Goal: Check status

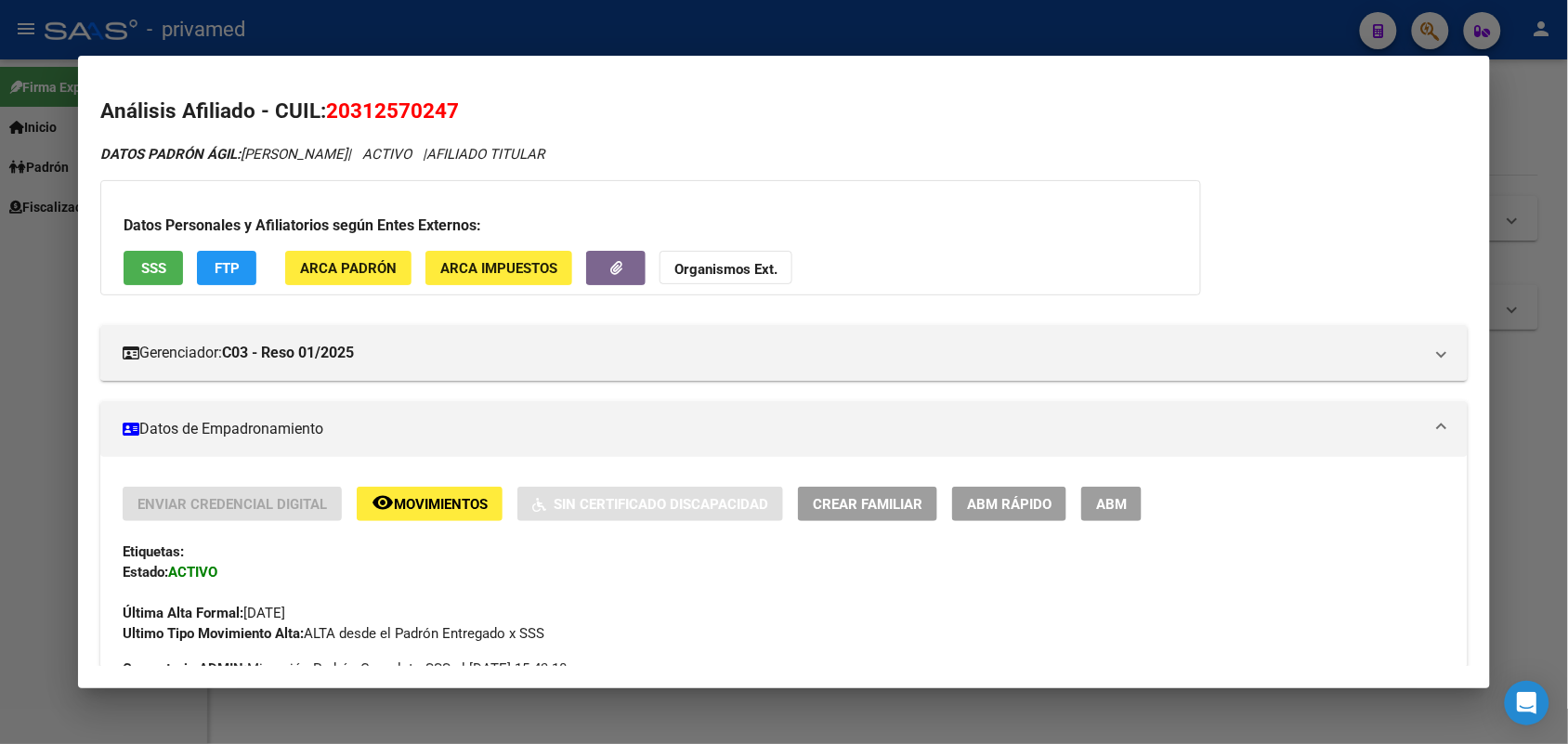
drag, startPoint x: 1533, startPoint y: 294, endPoint x: 1520, endPoint y: 281, distance: 18.4
click at [1533, 293] on div at bounding box center [784, 372] width 1568 height 744
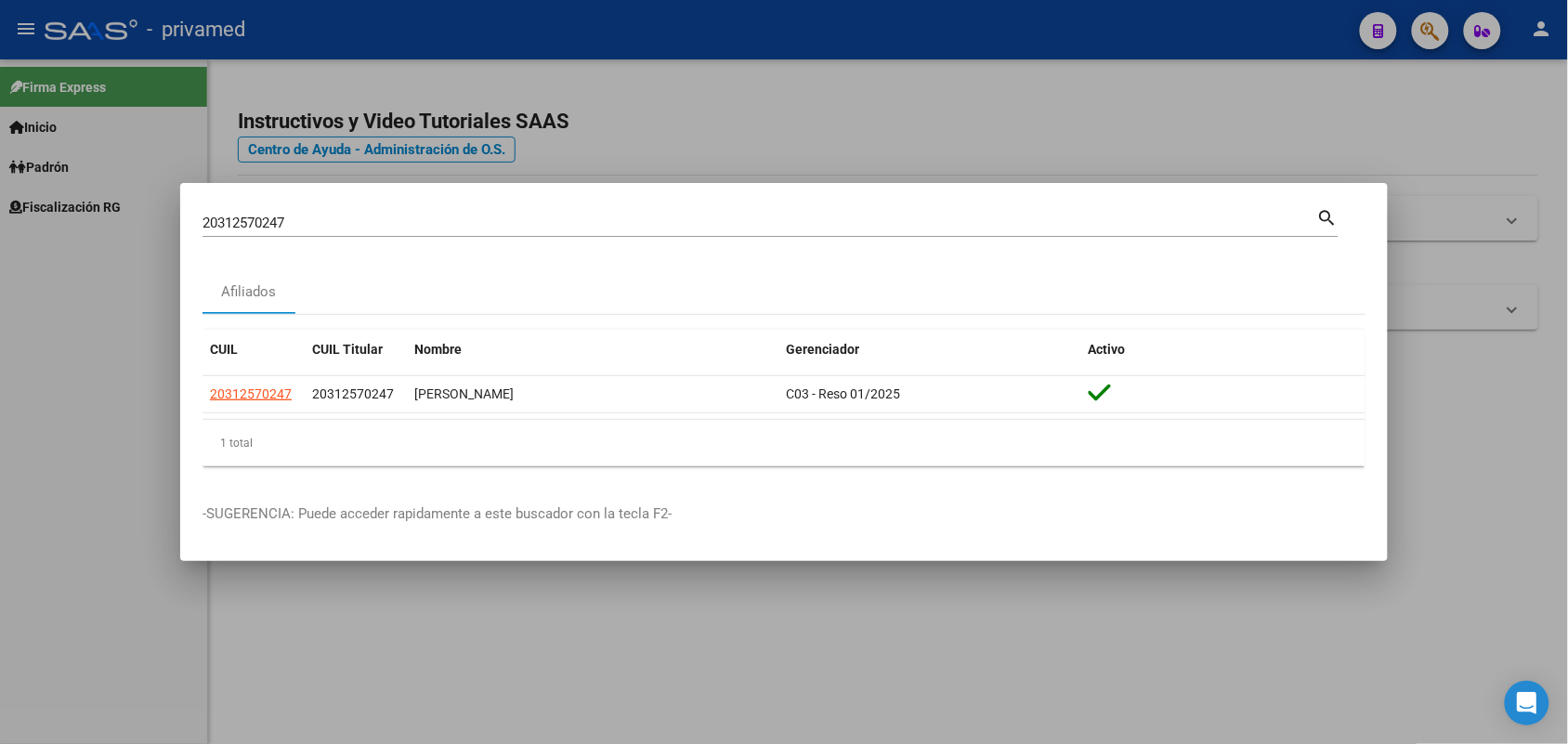
click at [1246, 213] on div "20312570247 Buscar (apellido, dni, cuil, [PERSON_NAME], cuit, obra social) sear…" at bounding box center [771, 221] width 1136 height 32
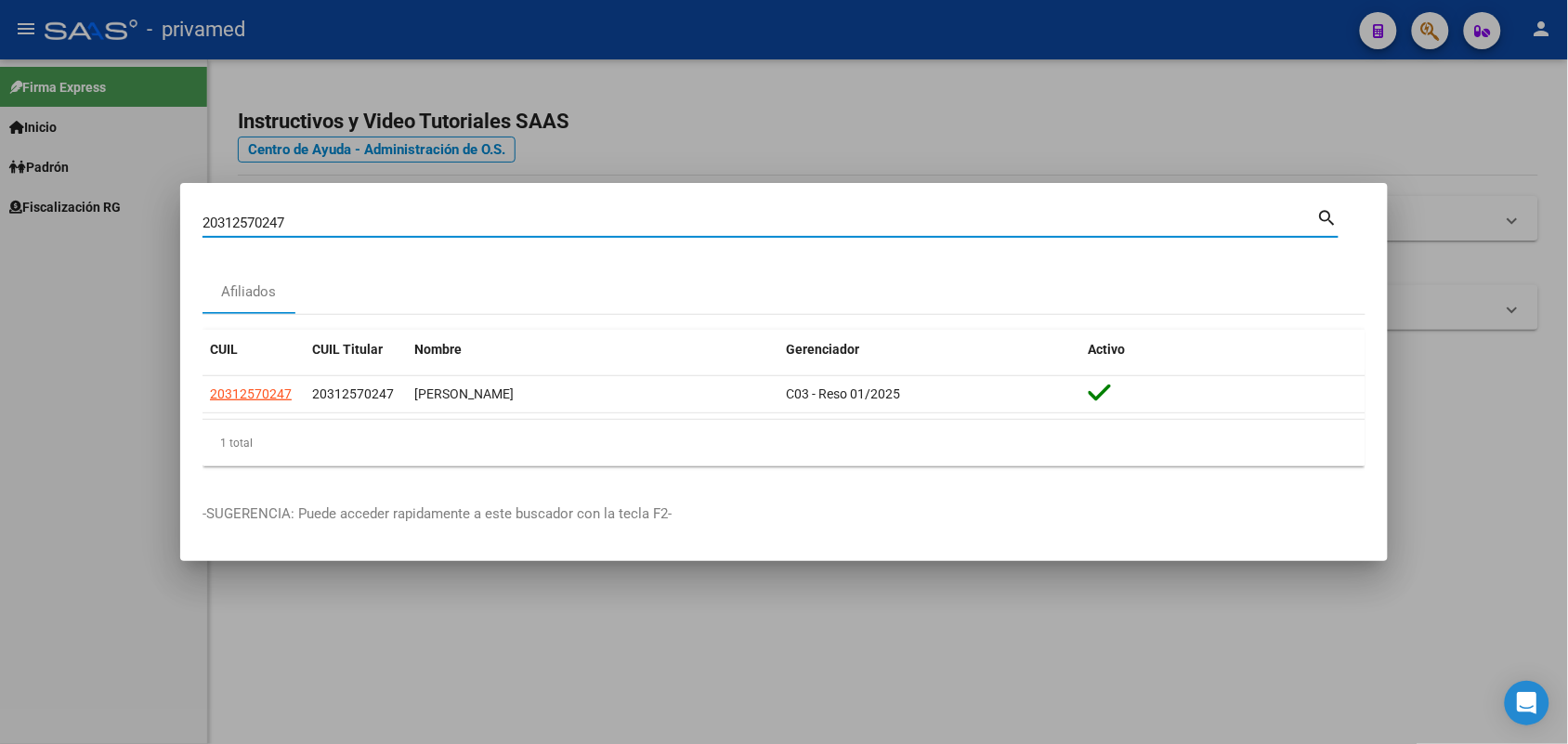
click at [1240, 223] on input "20312570247" at bounding box center [760, 222] width 1114 height 17
click at [1237, 225] on input "20312570247" at bounding box center [760, 222] width 1114 height 17
type input "27242355909"
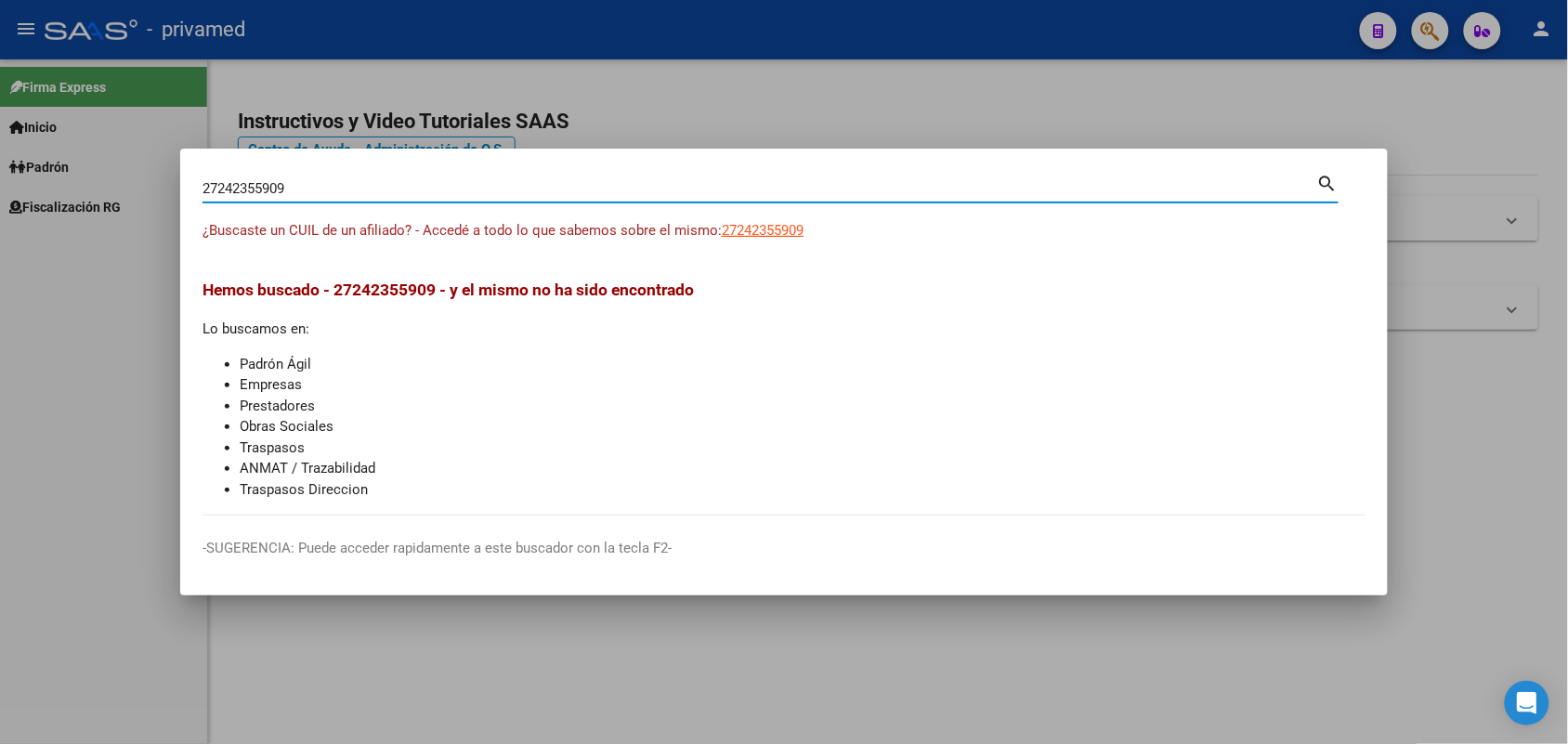
click at [1512, 395] on div at bounding box center [784, 372] width 1568 height 744
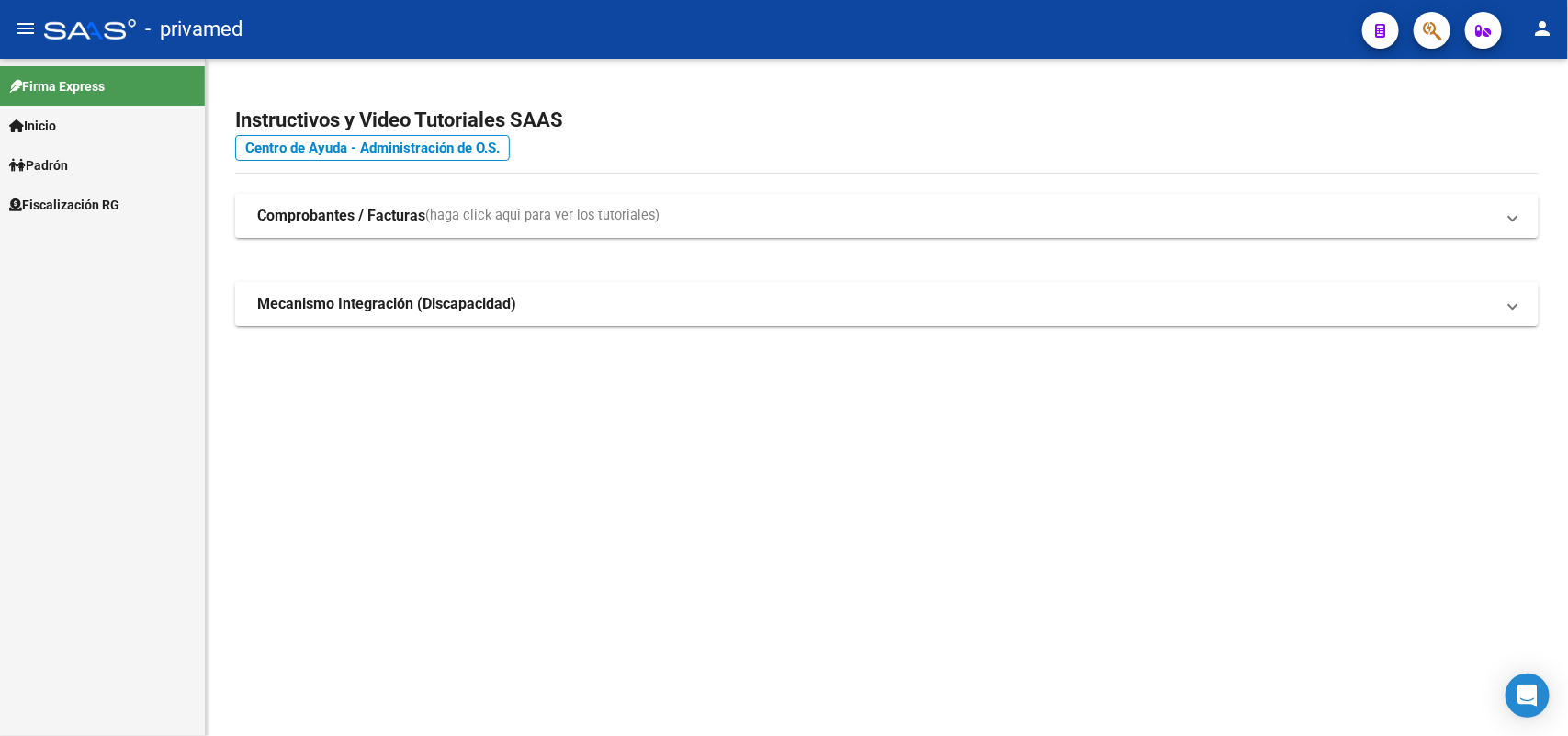
click at [1430, 24] on icon "button" at bounding box center [1431, 31] width 19 height 22
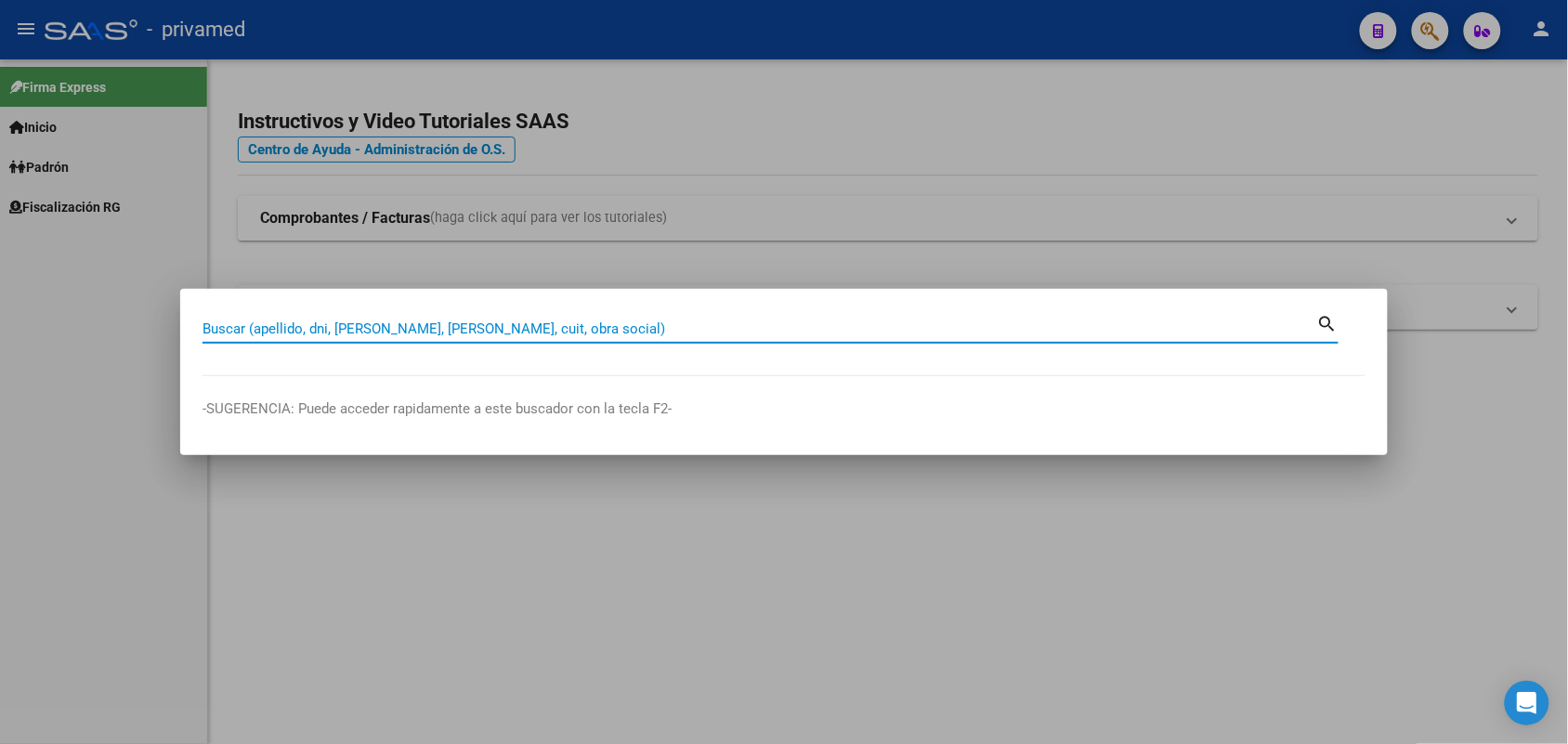
paste input "20385471"
type input "20385471"
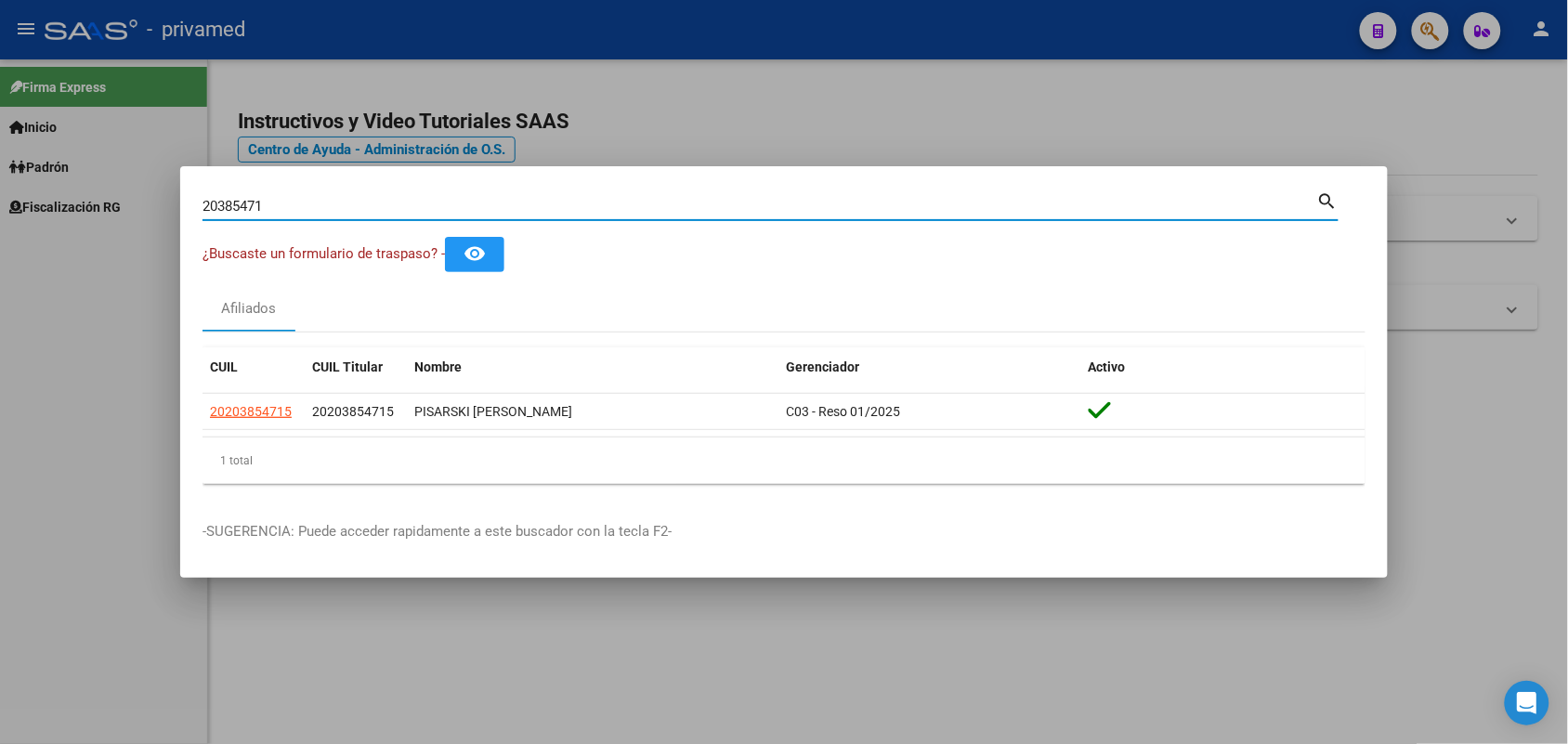
click at [1200, 203] on input "20385471" at bounding box center [760, 206] width 1114 height 17
paste input "23299828719"
type input "23299828719"
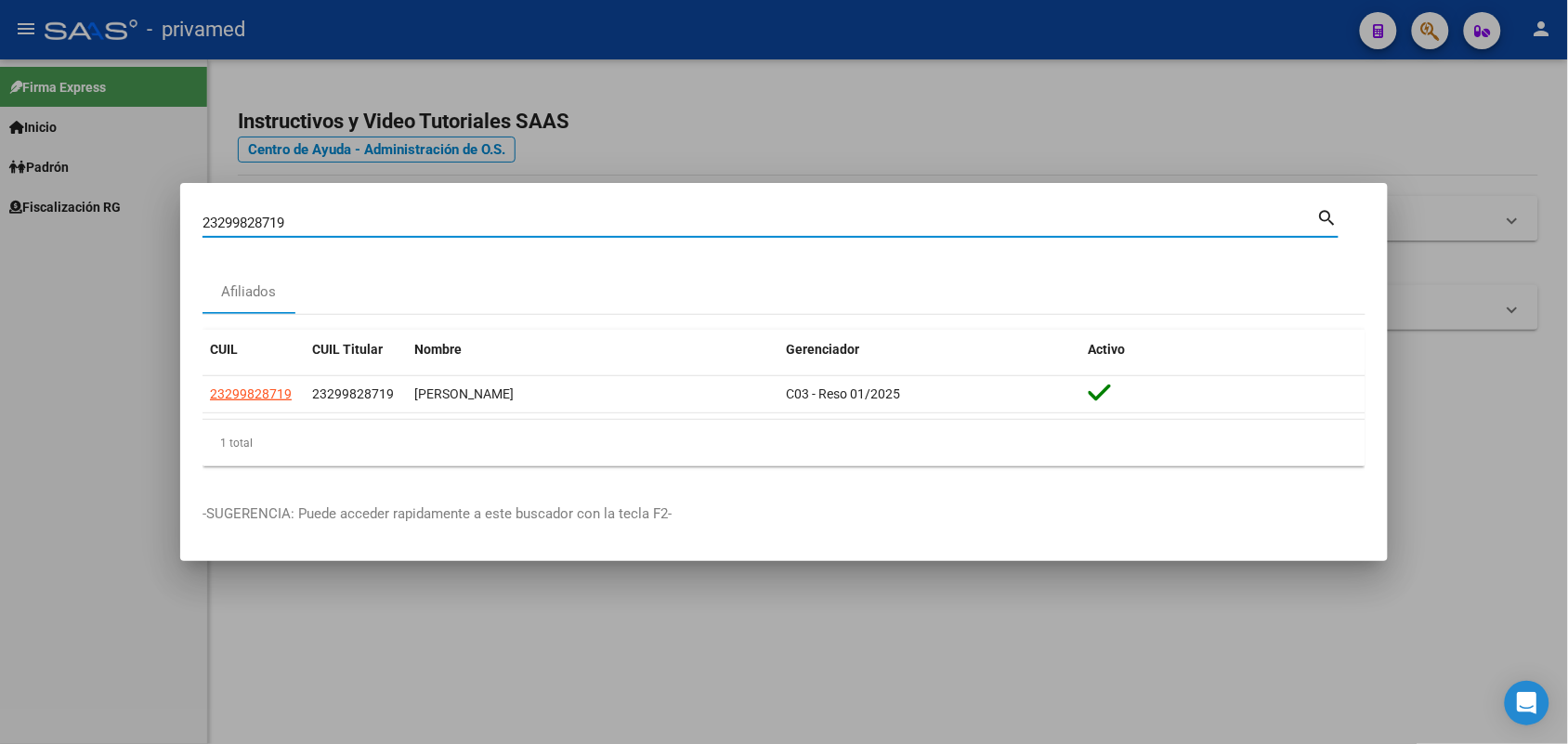
click at [1516, 325] on div at bounding box center [784, 372] width 1568 height 744
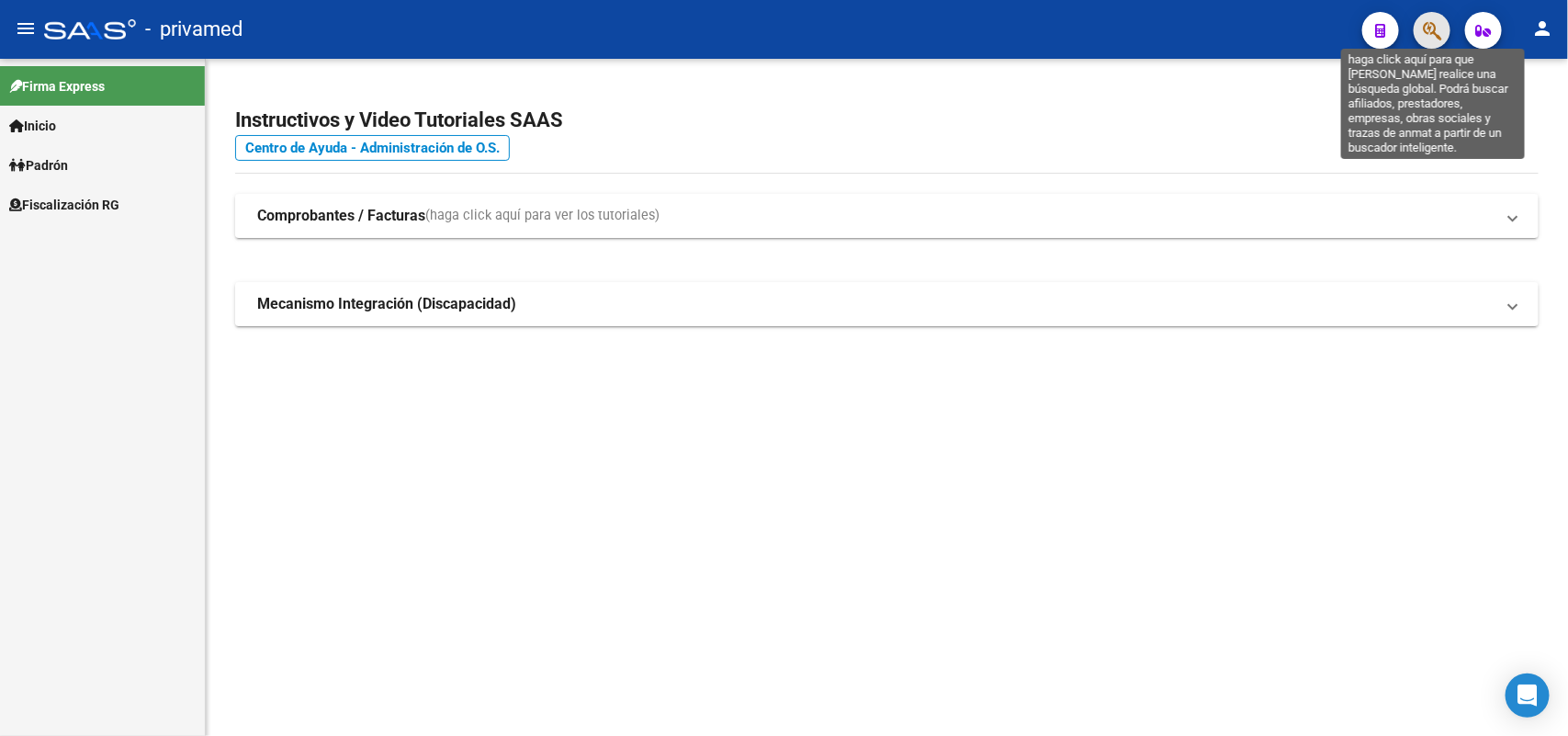
click at [1435, 35] on icon "button" at bounding box center [1431, 31] width 19 height 22
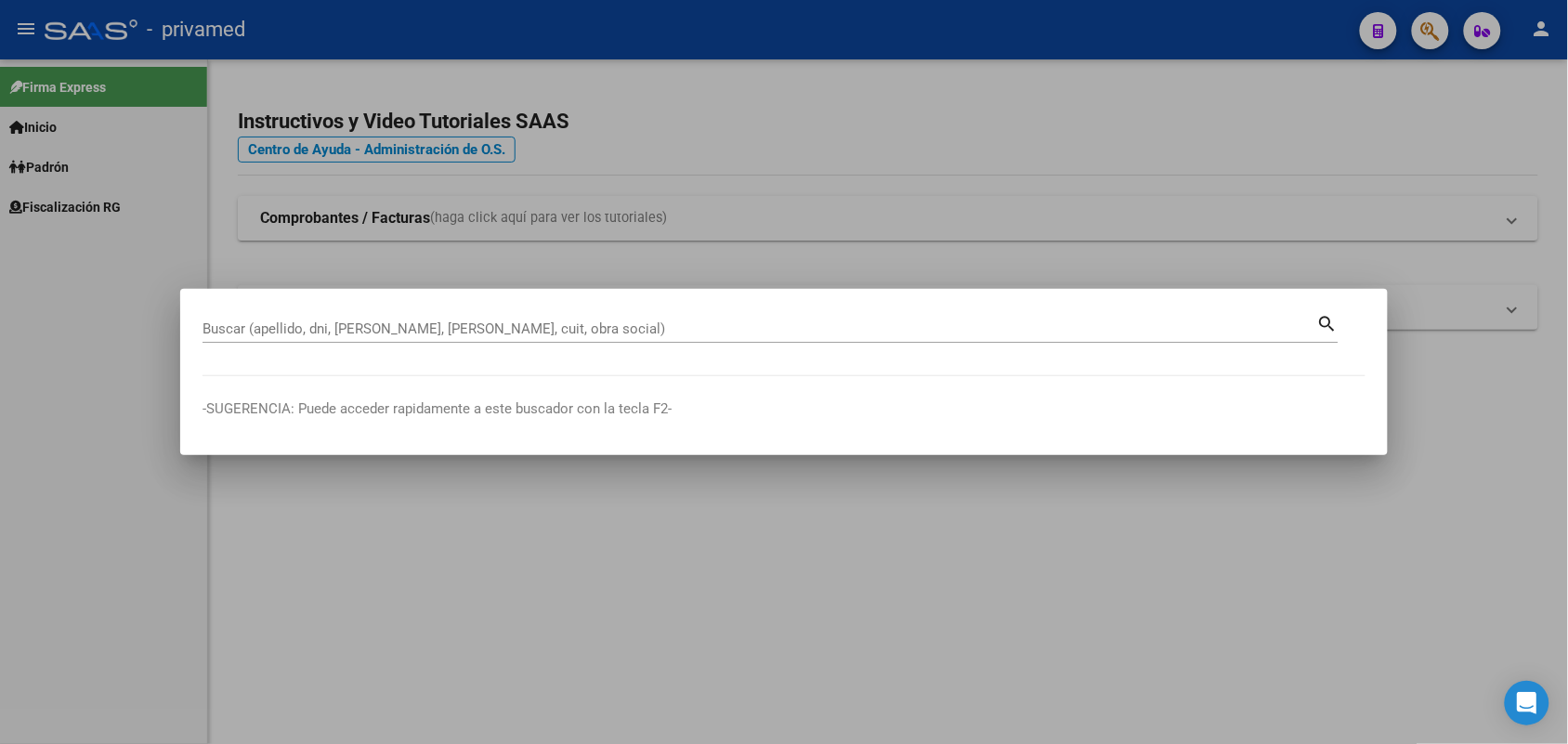
drag, startPoint x: 1382, startPoint y: 131, endPoint x: 1380, endPoint y: 15, distance: 116.0
click at [1384, 119] on div at bounding box center [784, 372] width 1568 height 744
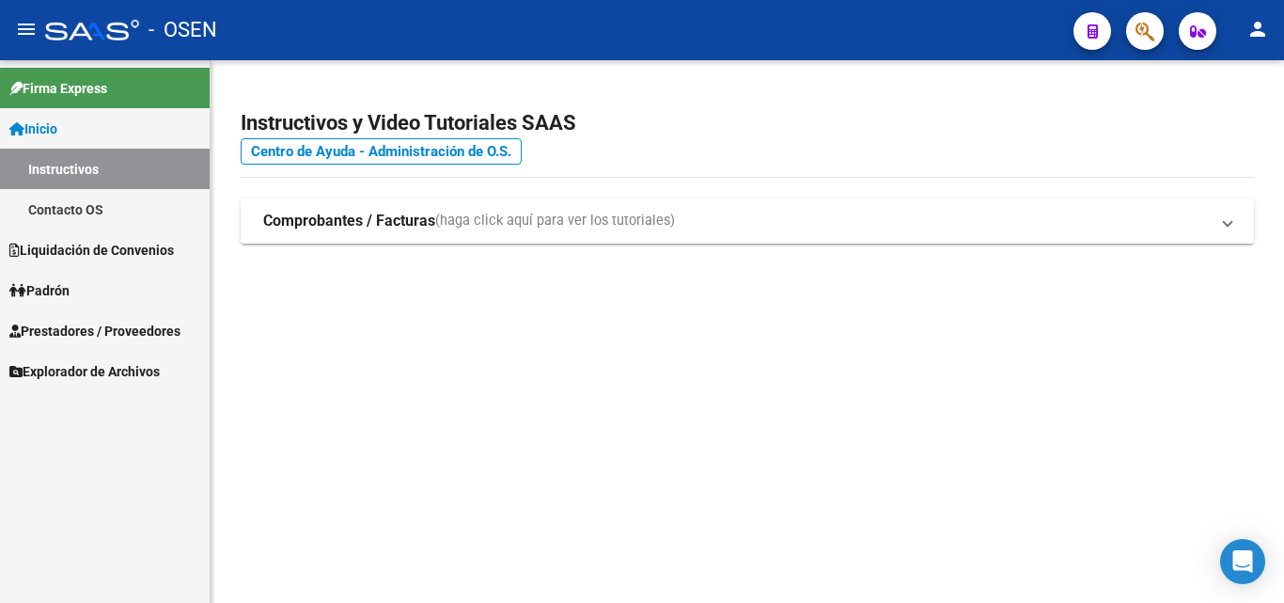
click at [1136, 31] on icon "button" at bounding box center [1145, 32] width 19 height 22
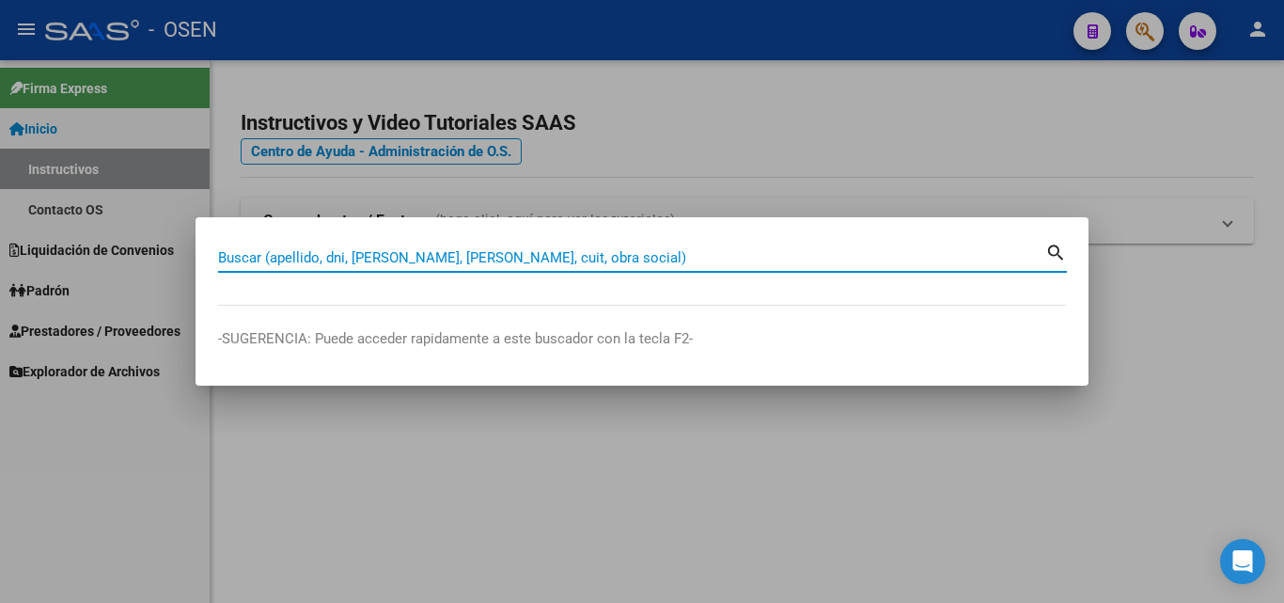
drag, startPoint x: 425, startPoint y: 266, endPoint x: 389, endPoint y: 252, distance: 38.4
paste input "27312058710"
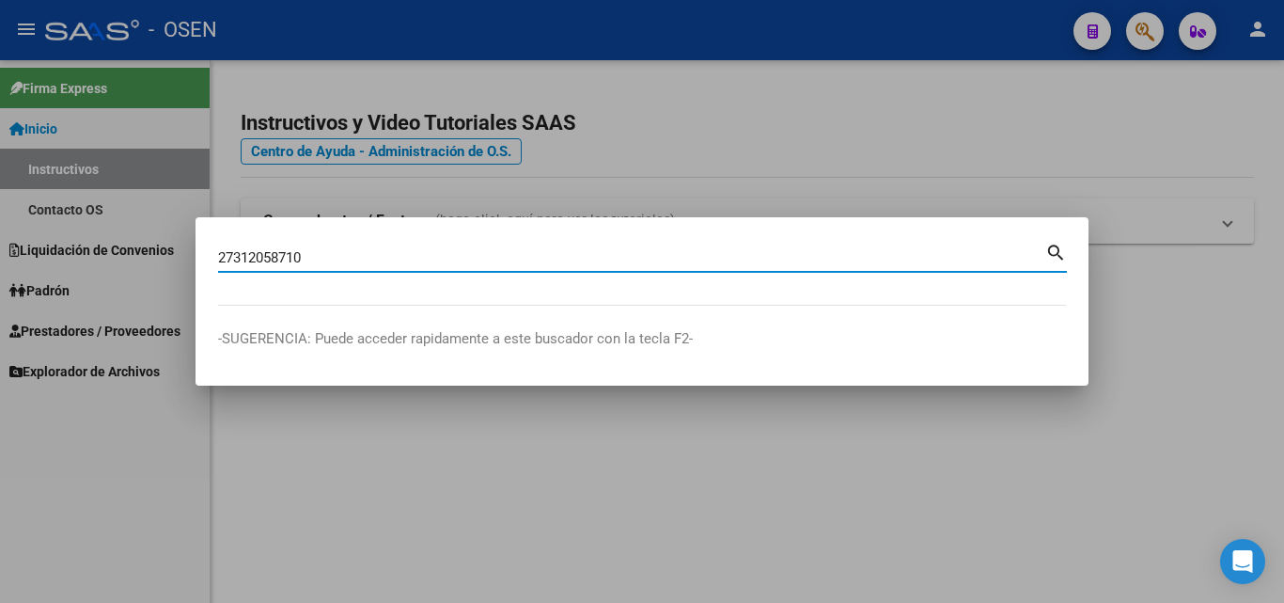
type input "27312058710"
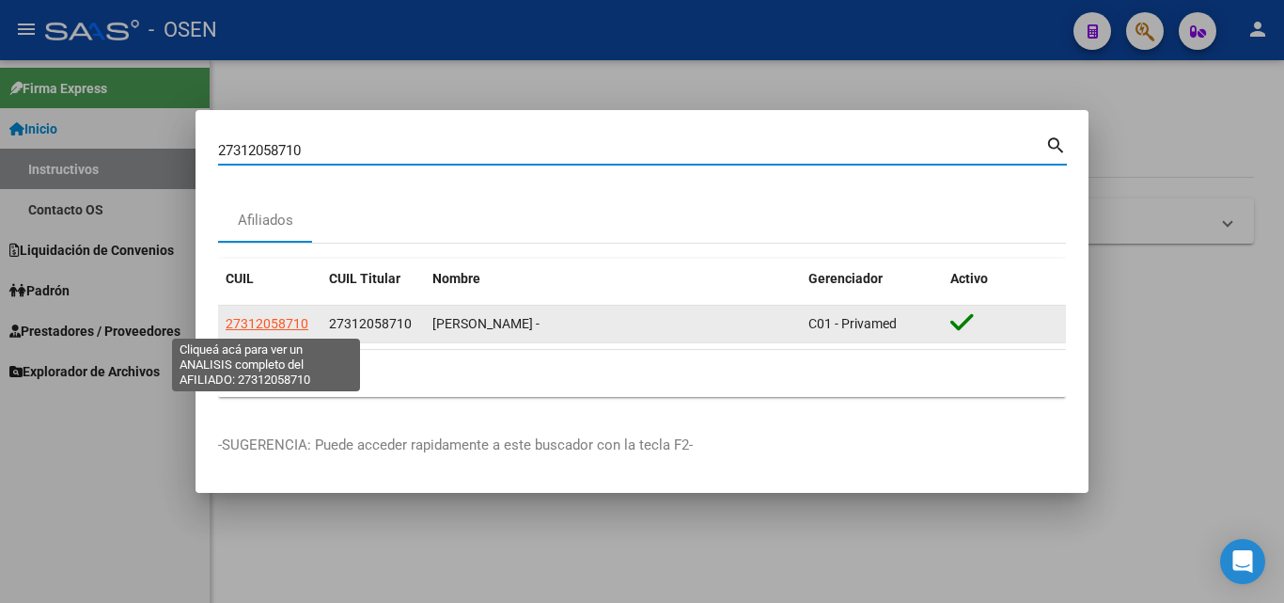
click at [295, 319] on span "27312058710" at bounding box center [267, 323] width 83 height 15
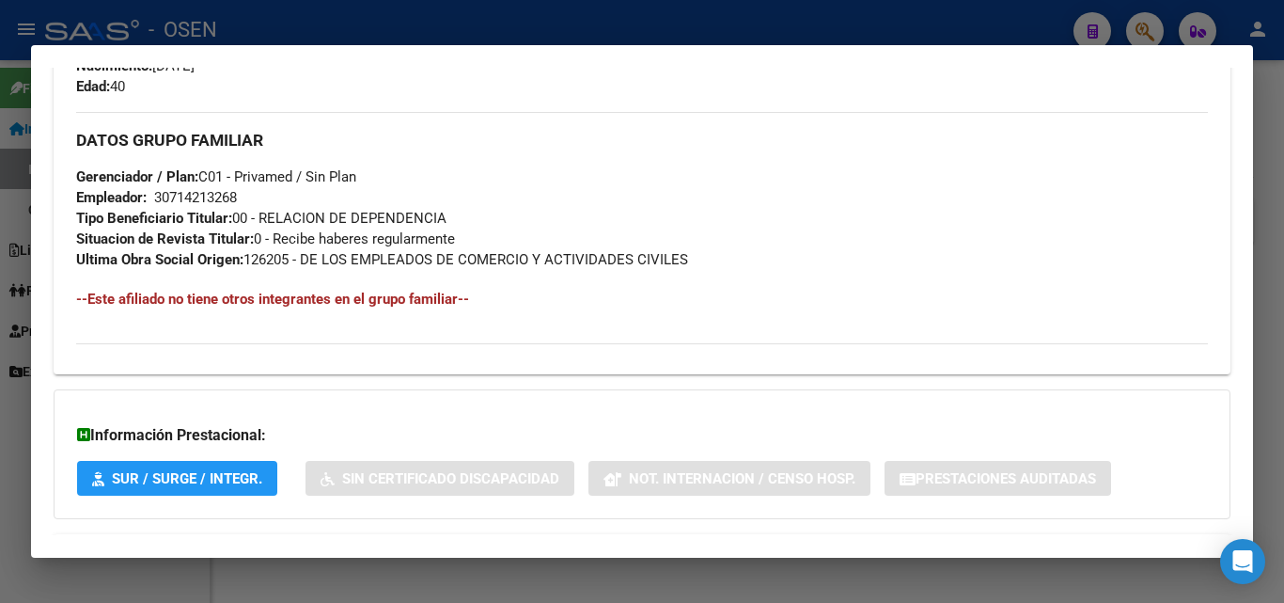
scroll to position [983, 0]
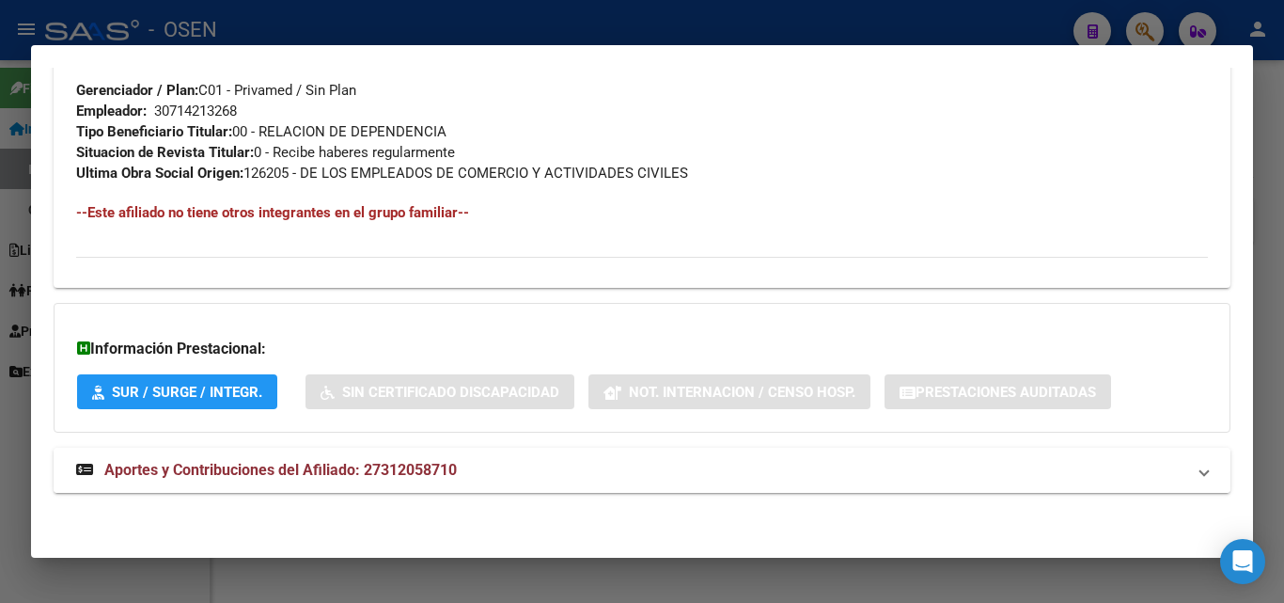
click at [552, 448] on mat-expansion-panel-header "Aportes y Contribuciones del Afiliado: 27312058710" at bounding box center [642, 470] width 1177 height 45
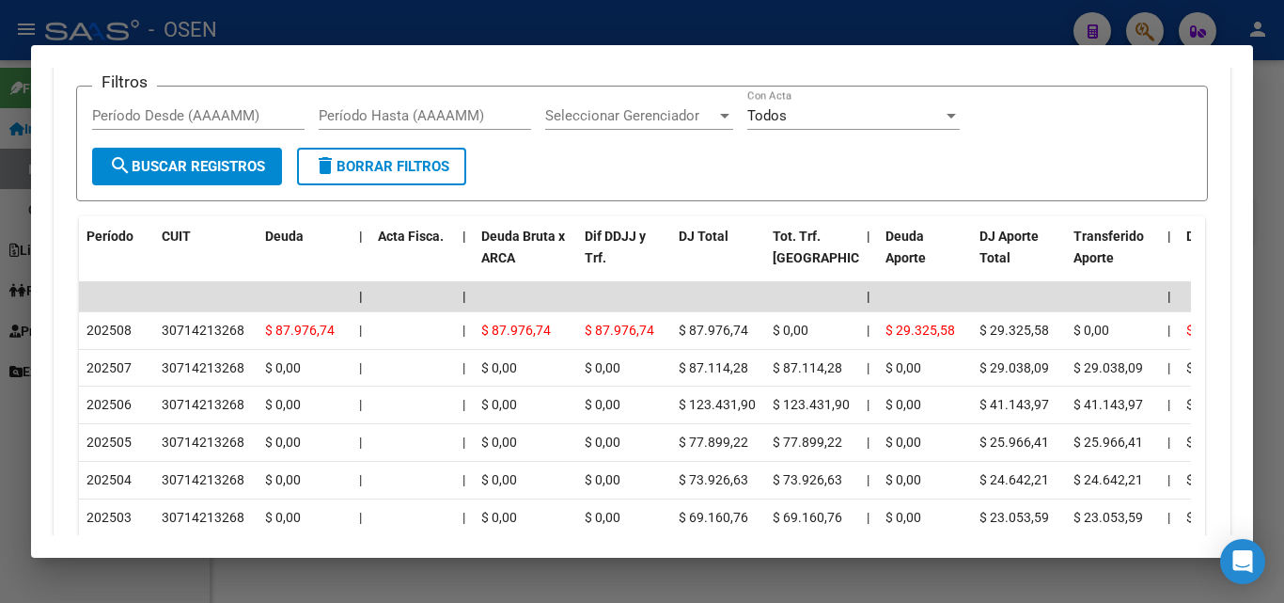
scroll to position [1736, 0]
